Goal: Information Seeking & Learning: Learn about a topic

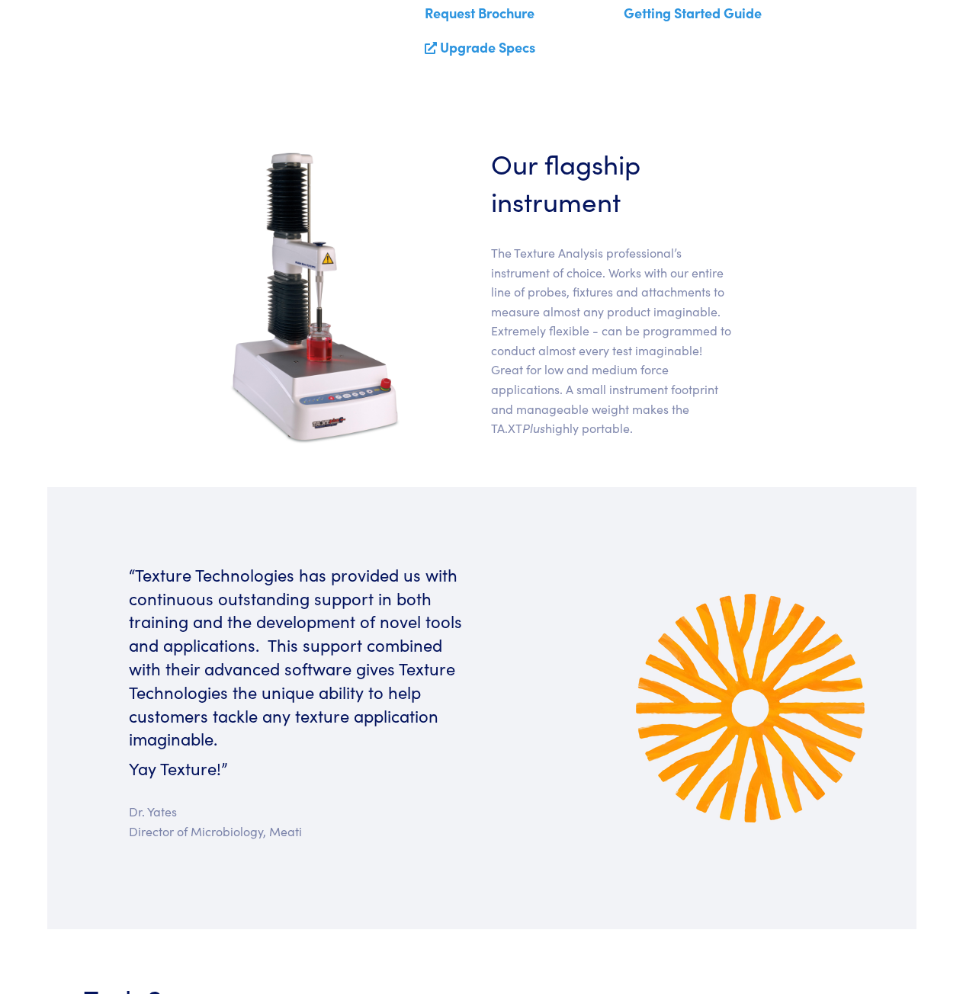
scroll to position [381, 0]
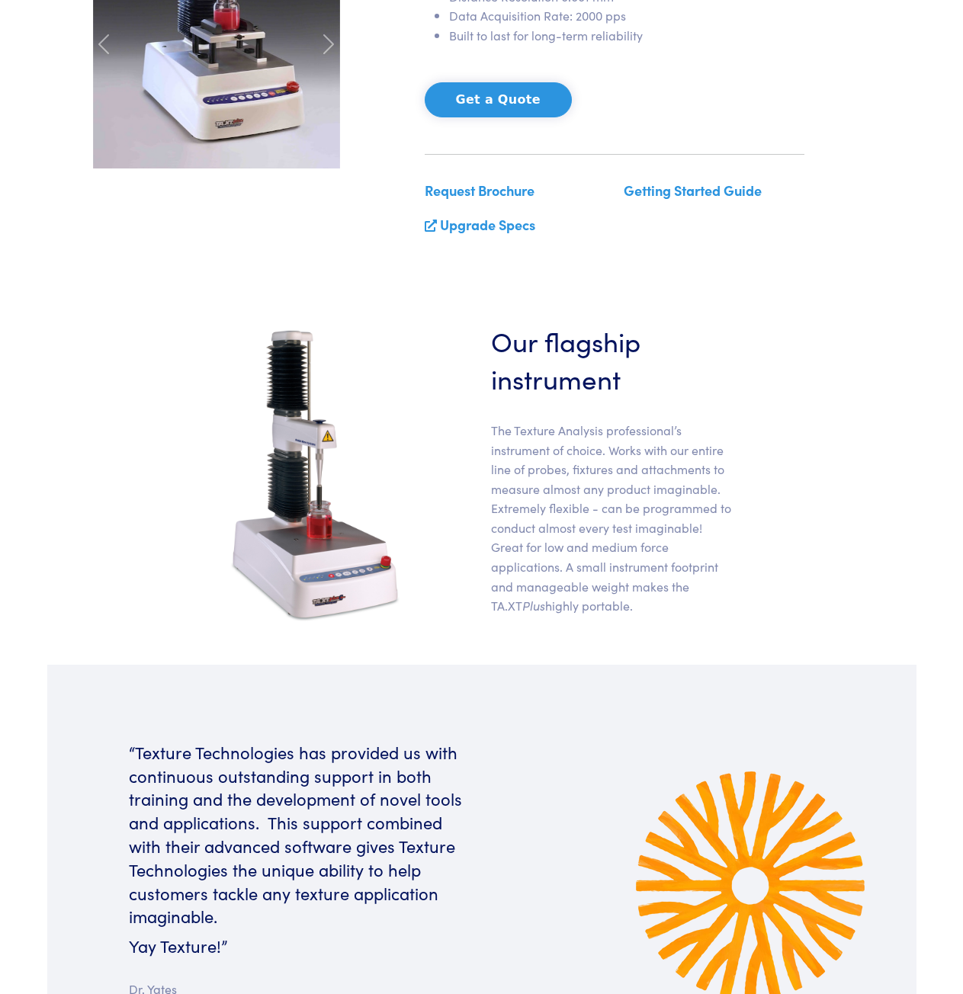
click at [483, 223] on link "Upgrade Specs" at bounding box center [487, 224] width 95 height 19
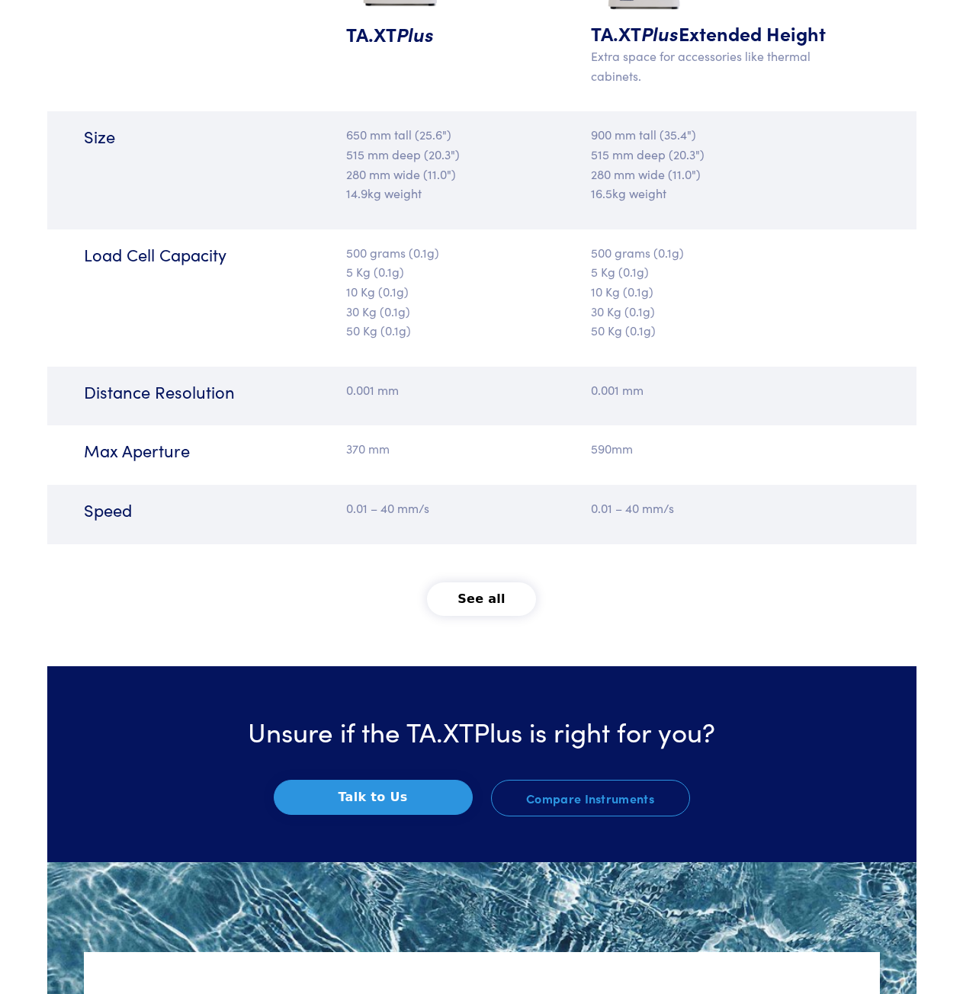
scroll to position [1601, 0]
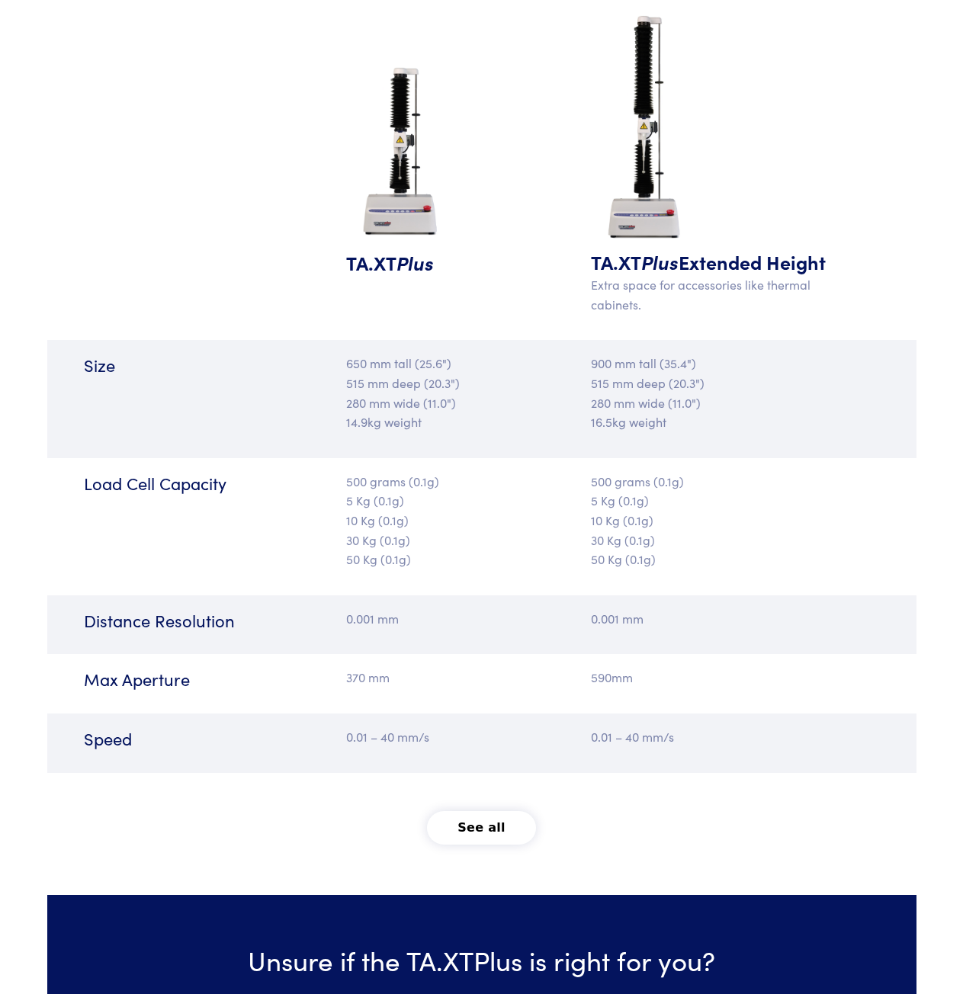
click at [490, 823] on button "See all" at bounding box center [481, 828] width 109 height 34
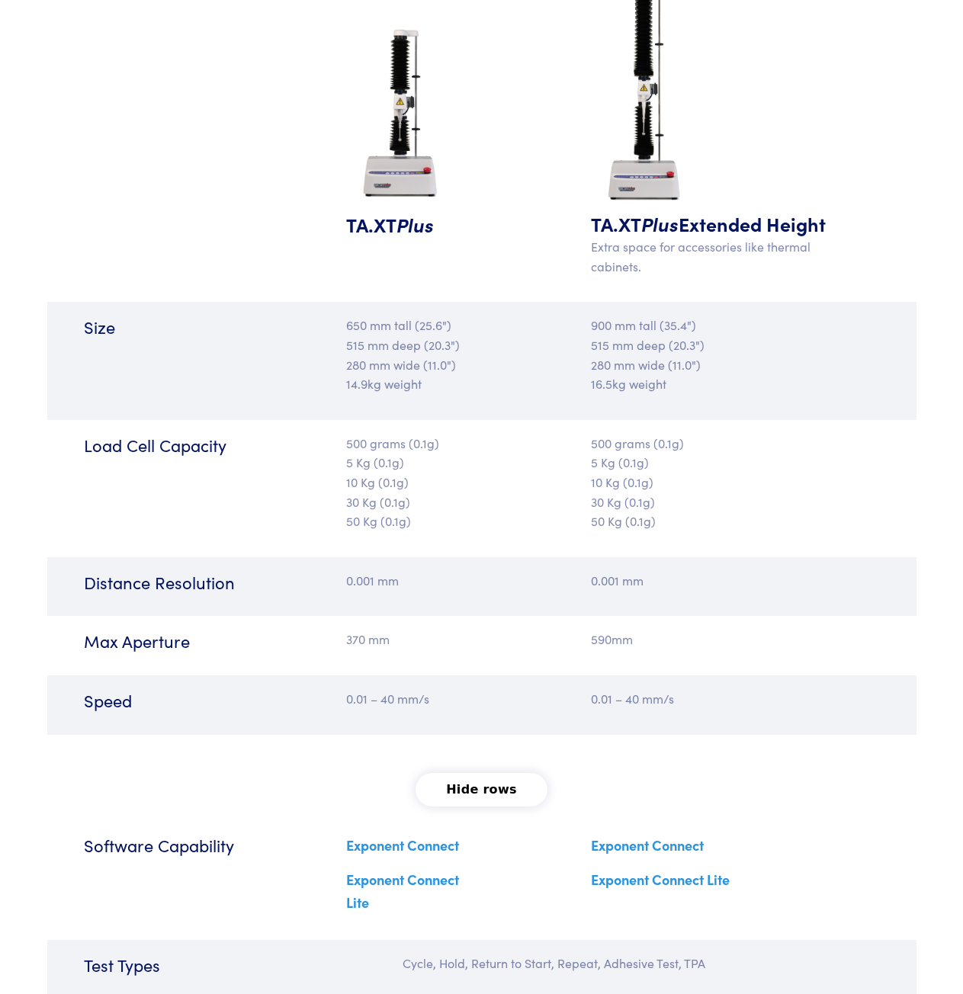
scroll to position [1677, 0]
